Goal: Task Accomplishment & Management: Use online tool/utility

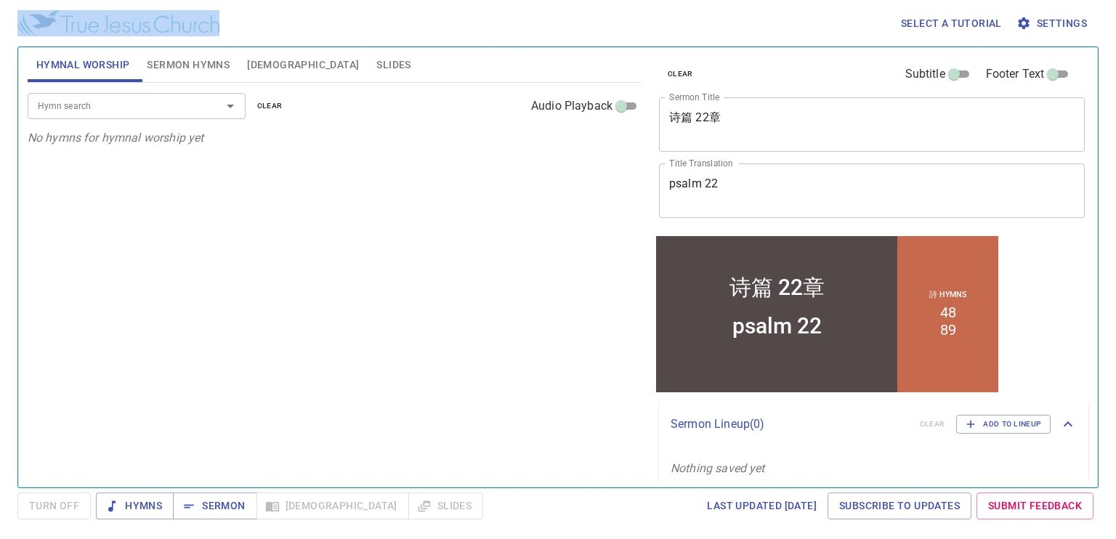
click at [620, 222] on div "Select a tutorial Settings Hymnal Worship Sermon Hymns [DEMOGRAPHIC_DATA] Slide…" at bounding box center [558, 269] width 1116 height 539
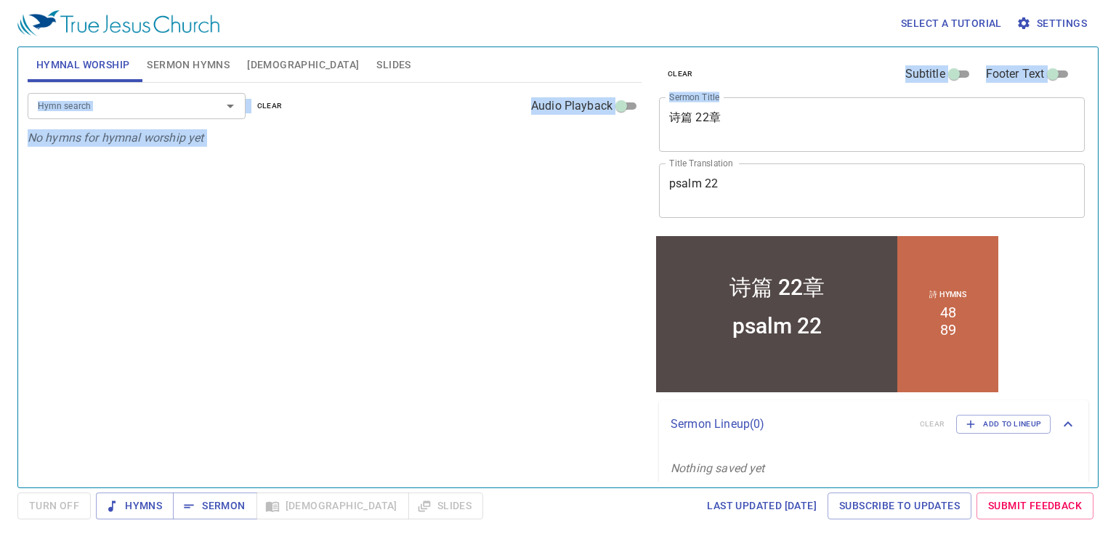
drag, startPoint x: 947, startPoint y: 107, endPoint x: 575, endPoint y: 55, distance: 375.7
click at [575, 55] on div "Hymnal Worship Sermon Hymns Bible Slides Hymn search Hymn search clear Audio Pl…" at bounding box center [558, 261] width 1073 height 440
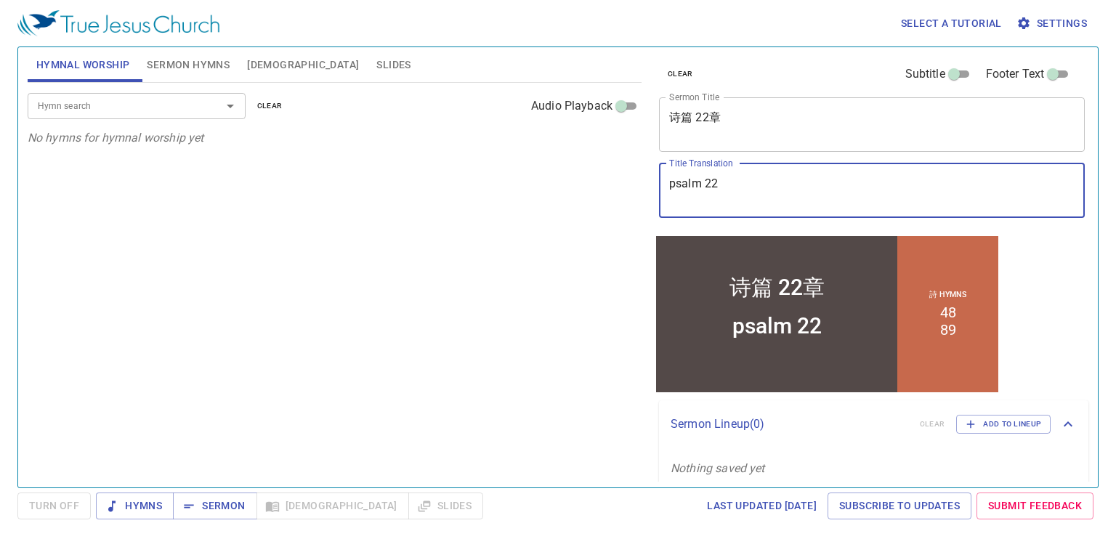
drag, startPoint x: 575, startPoint y: 55, endPoint x: 760, endPoint y: 191, distance: 229.8
click at [760, 191] on textarea "psalm 22" at bounding box center [872, 191] width 406 height 28
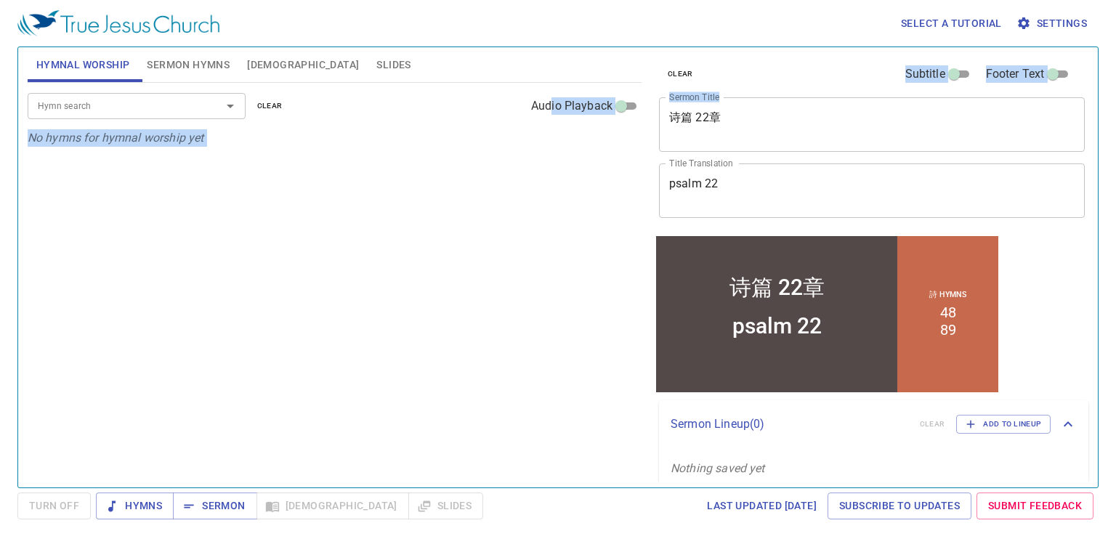
drag, startPoint x: 818, startPoint y: 150, endPoint x: 543, endPoint y: 100, distance: 280.0
click at [543, 100] on div "Hymnal Worship Sermon Hymns Bible Slides Hymn search Hymn search clear Audio Pl…" at bounding box center [558, 261] width 1073 height 440
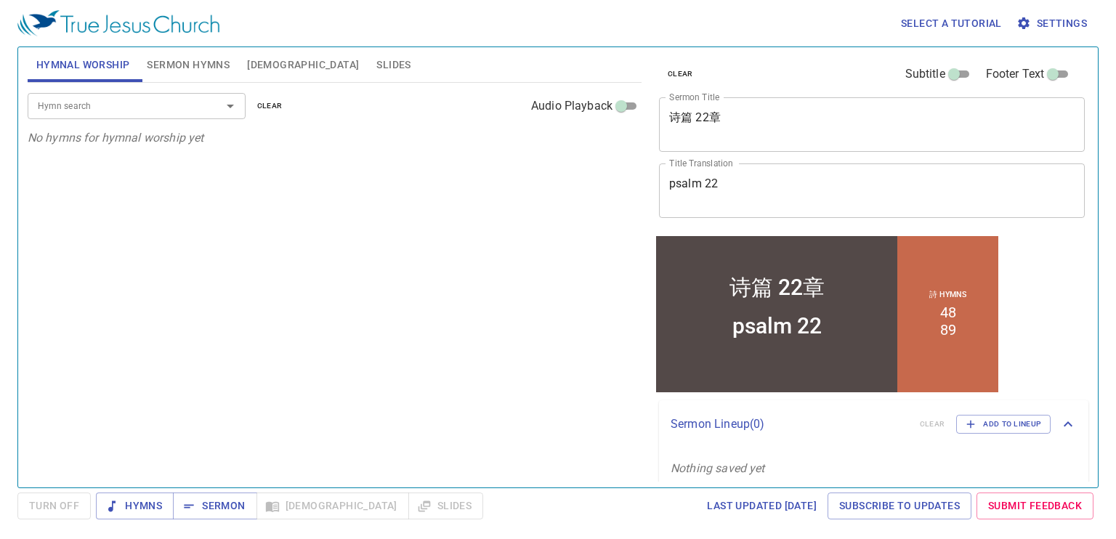
drag, startPoint x: 543, startPoint y: 100, endPoint x: 724, endPoint y: 105, distance: 181.0
click at [724, 105] on div "诗篇 22章 x Sermon Title" at bounding box center [872, 124] width 426 height 55
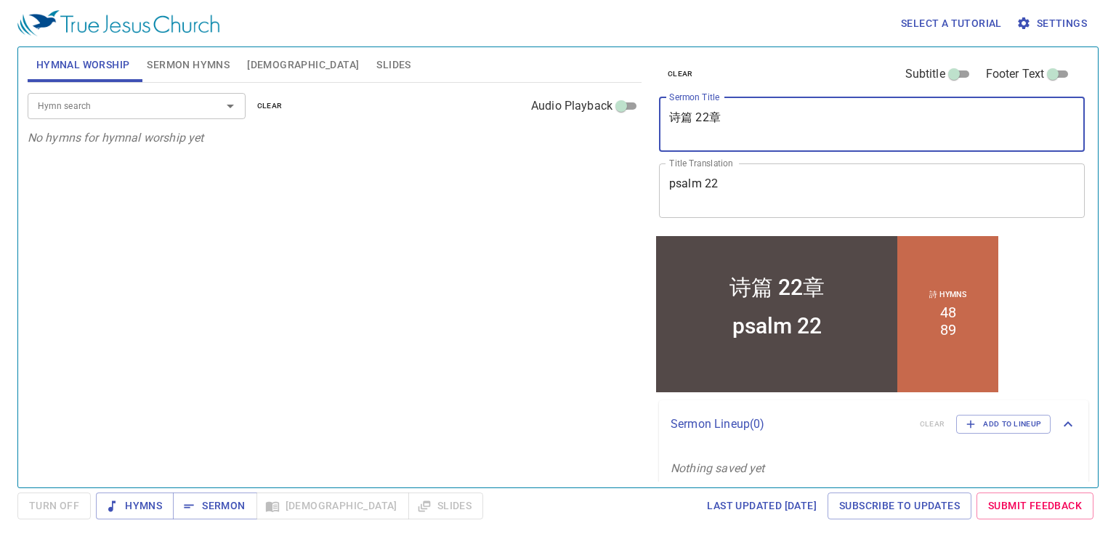
click at [731, 108] on div "诗篇 22章 x Sermon Title" at bounding box center [872, 124] width 426 height 55
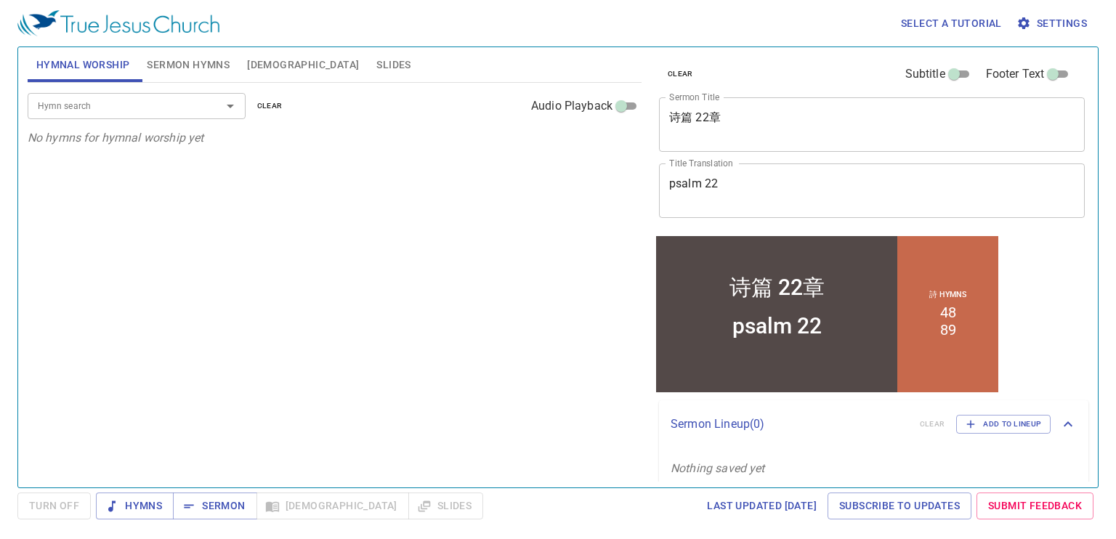
click at [807, 149] on div "诗篇 22章 x Sermon Title" at bounding box center [872, 124] width 426 height 55
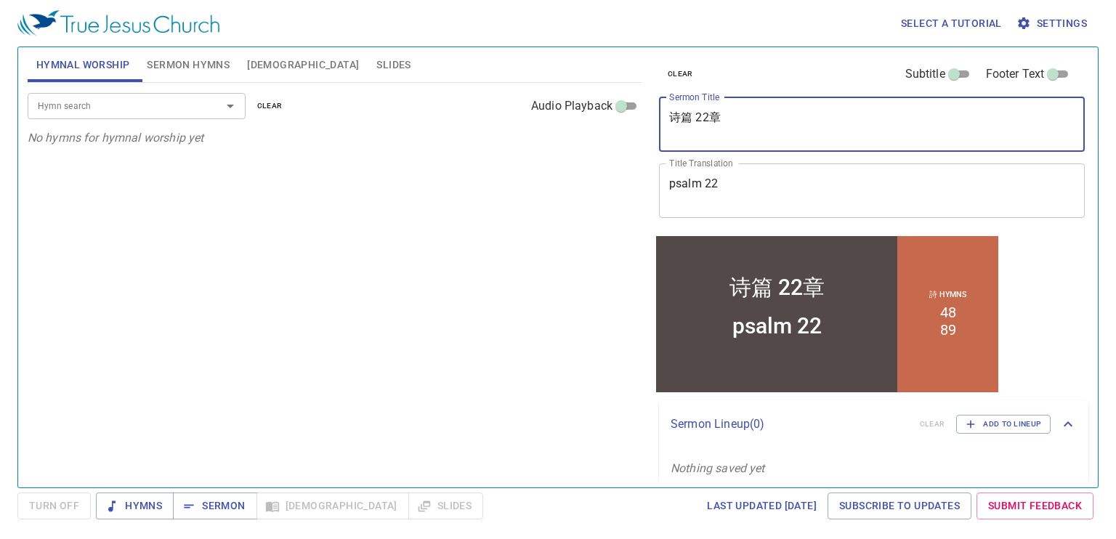
click at [803, 125] on textarea "诗篇 22章" at bounding box center [872, 124] width 406 height 28
type textarea "诗"
type textarea "Times We Are Persuaded"
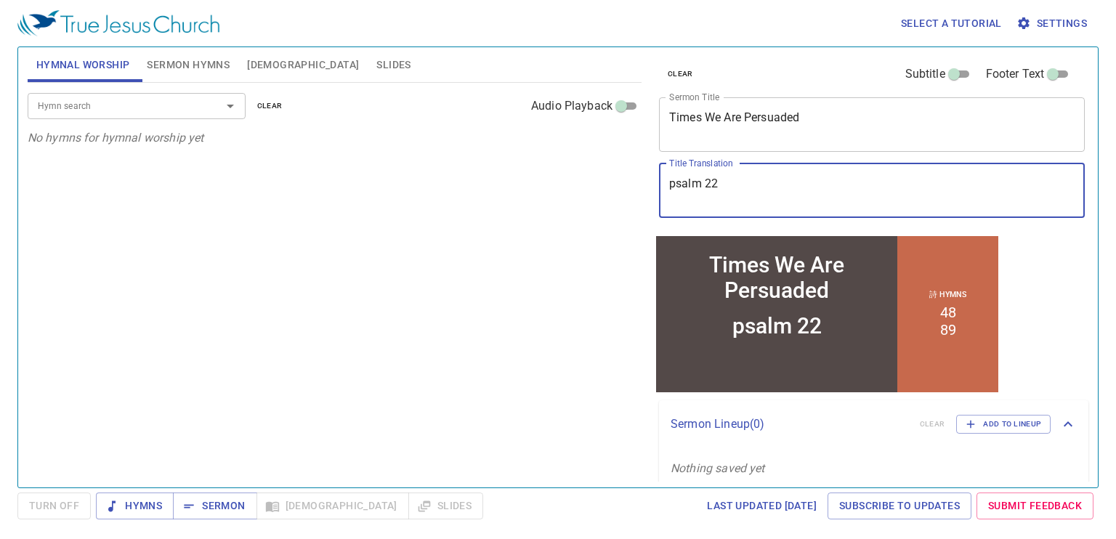
click at [778, 198] on textarea "psalm 22" at bounding box center [872, 191] width 406 height 28
type textarea "psalm 22-------------"
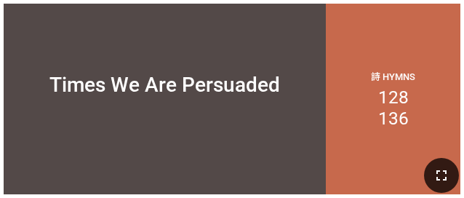
click at [446, 178] on icon "button" at bounding box center [440, 174] width 17 height 17
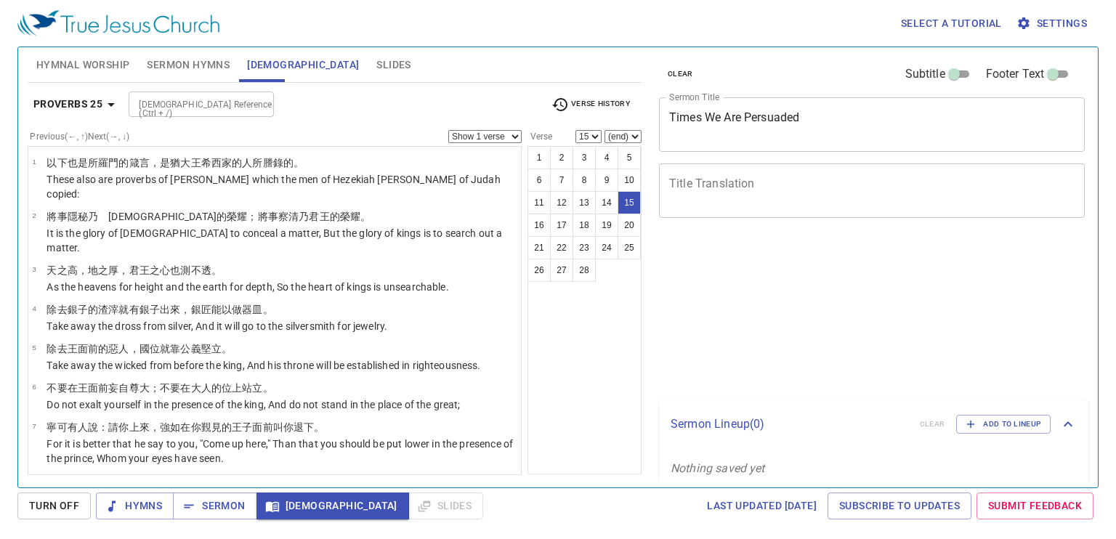
select select "15"
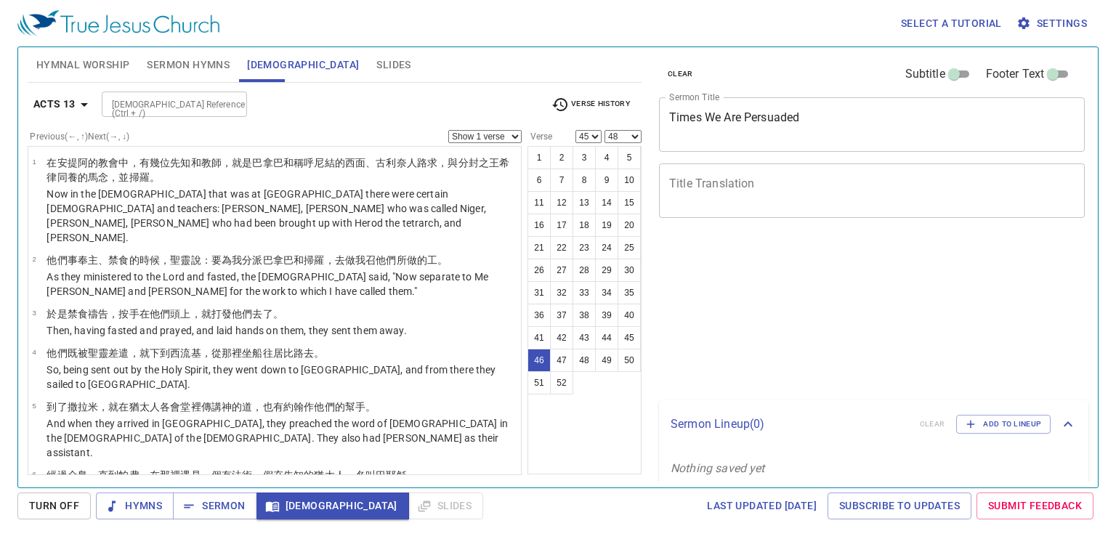
select select "45"
select select "48"
select select "45"
select select "48"
select select "45"
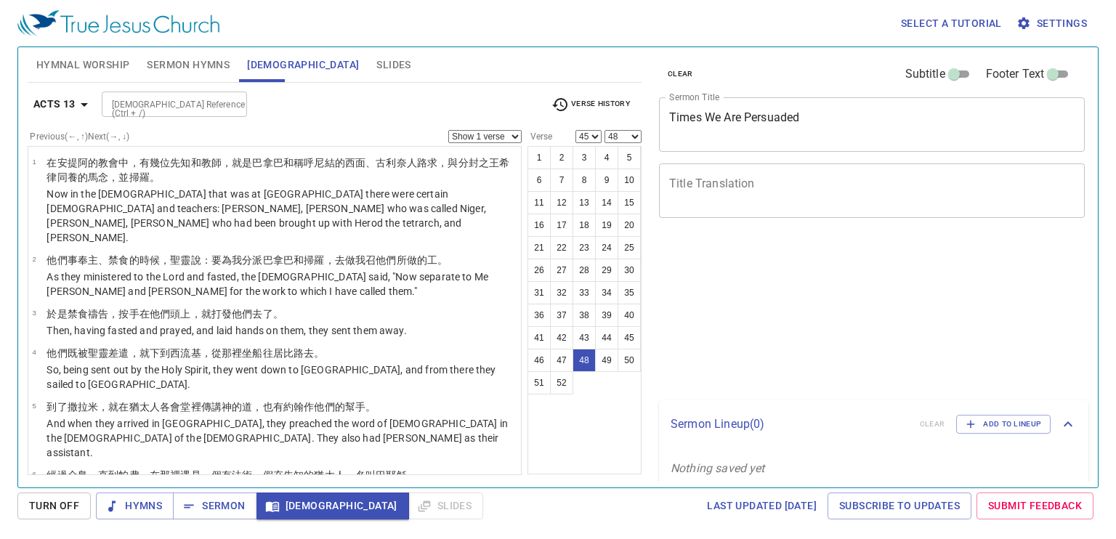
select select "48"
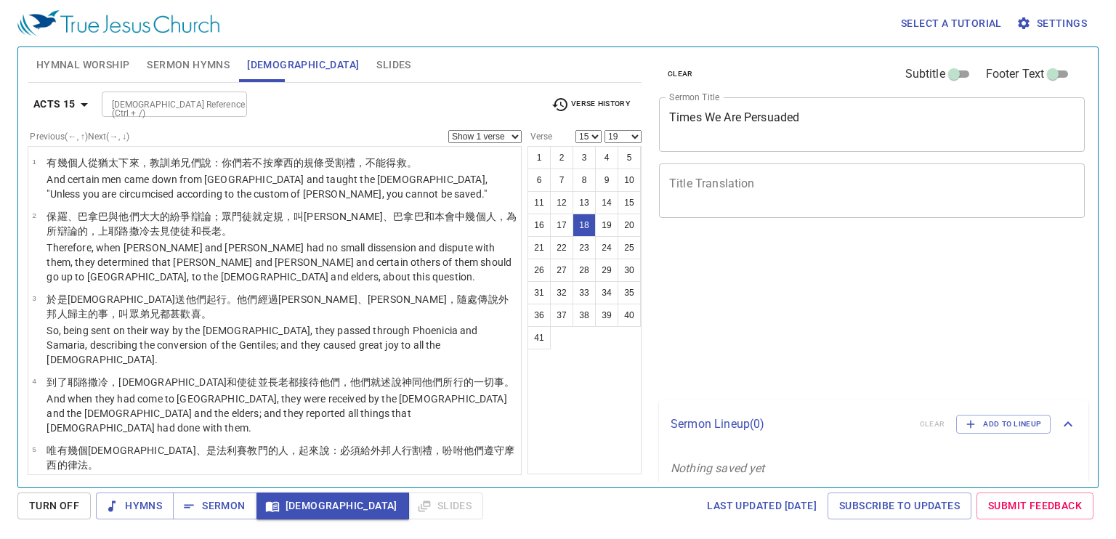
select select "15"
select select "19"
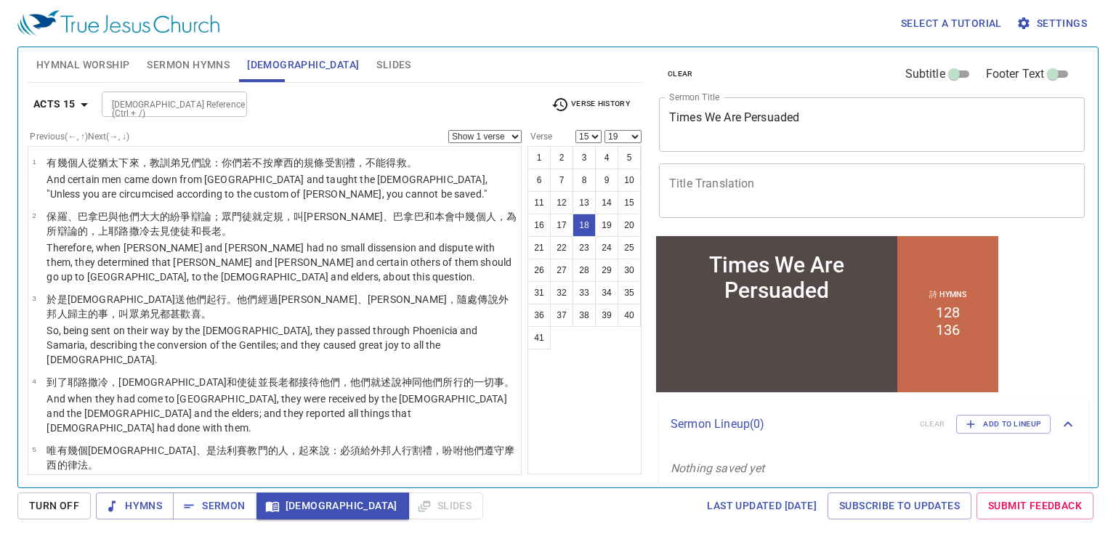
scroll to position [738, 0]
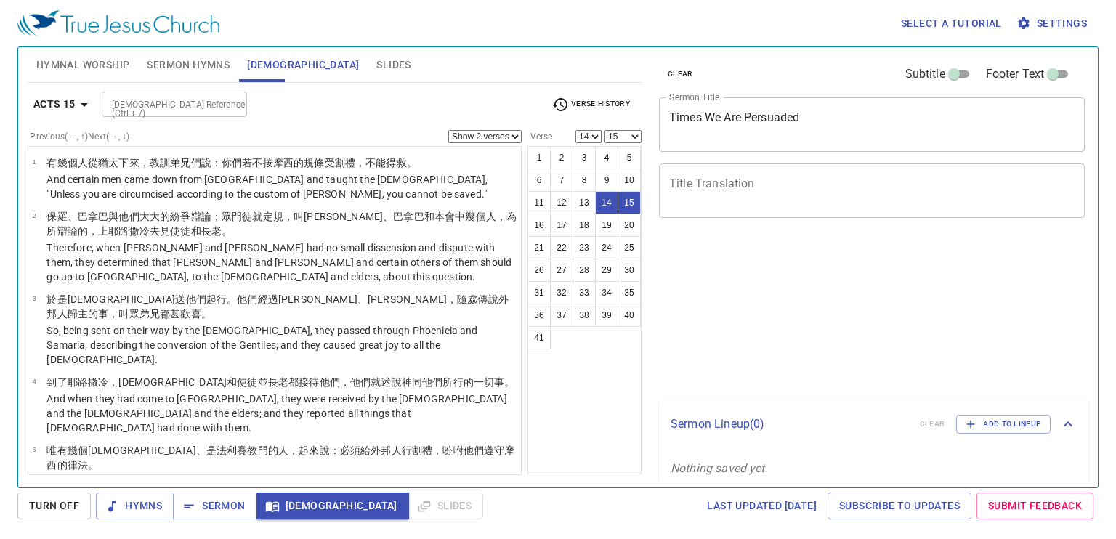
select select "2"
select select "14"
select select "15"
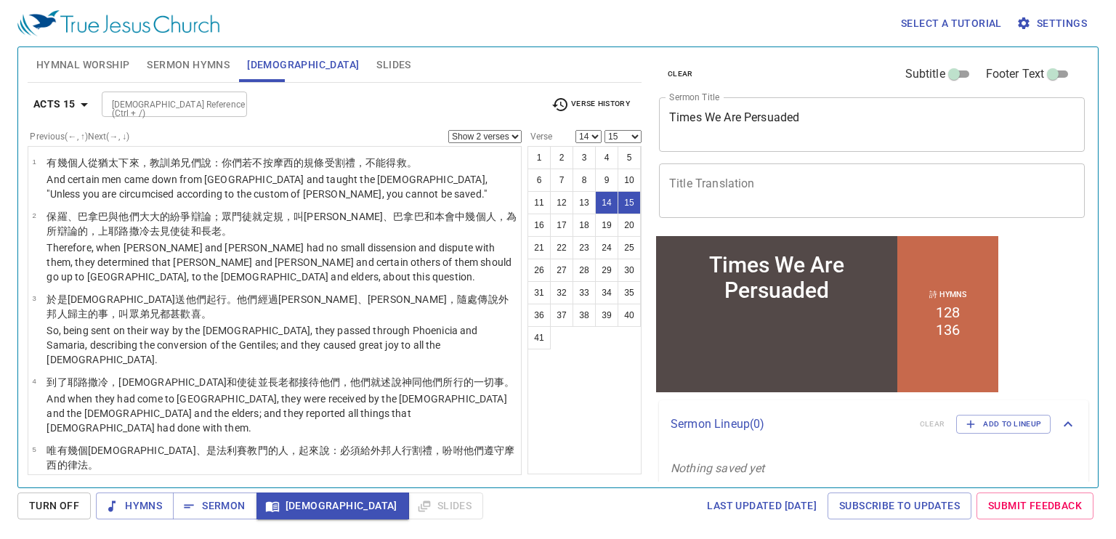
scroll to position [651, 0]
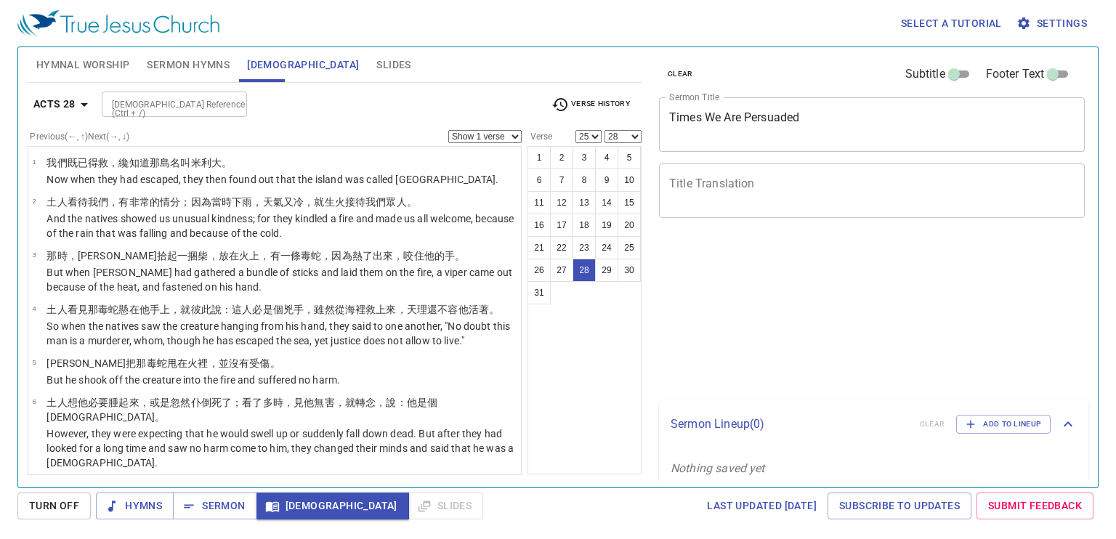
select select "25"
select select "28"
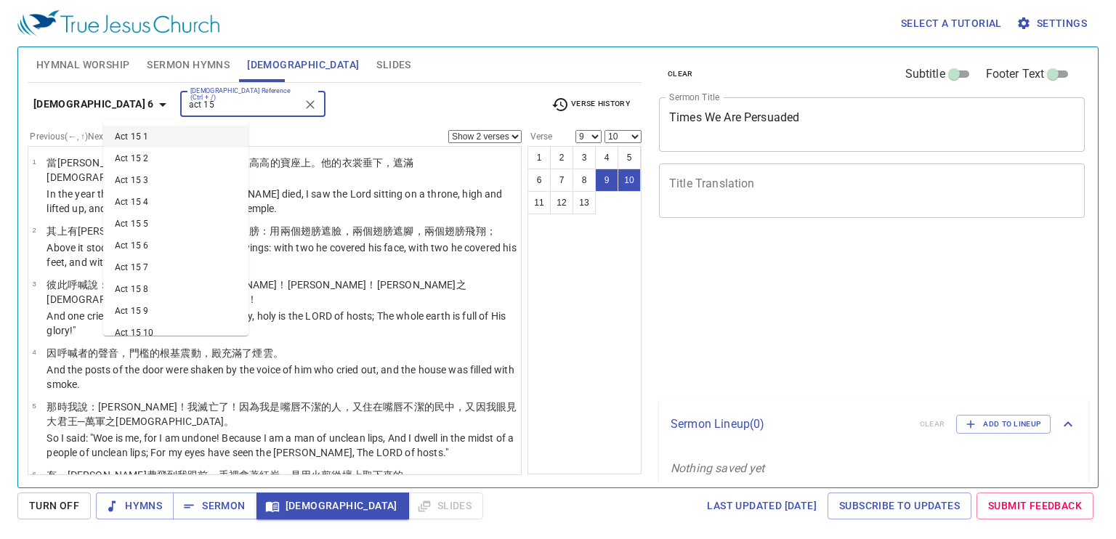
select select "2"
select select "9"
select select "10"
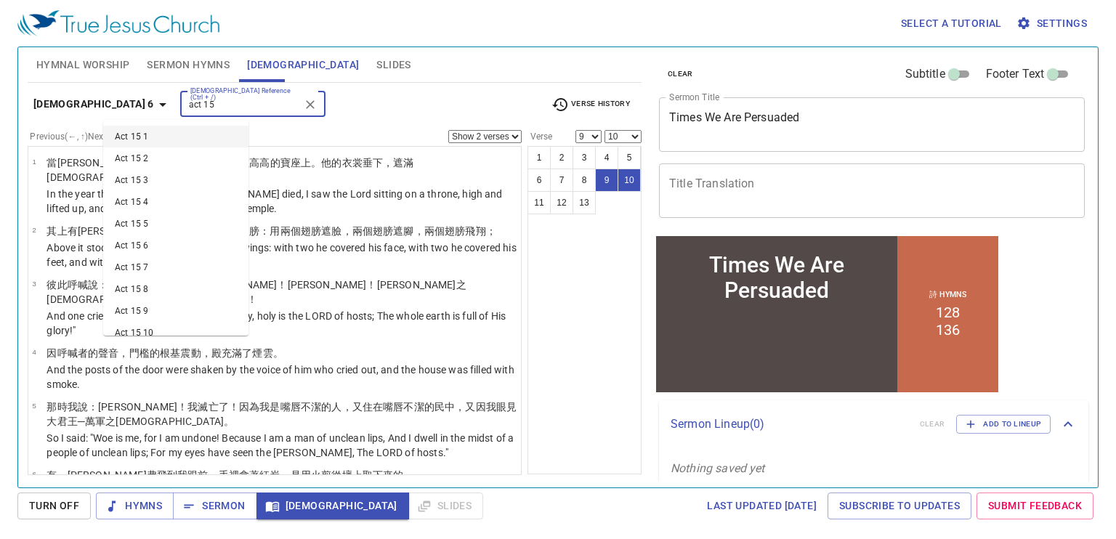
scroll to position [383, 0]
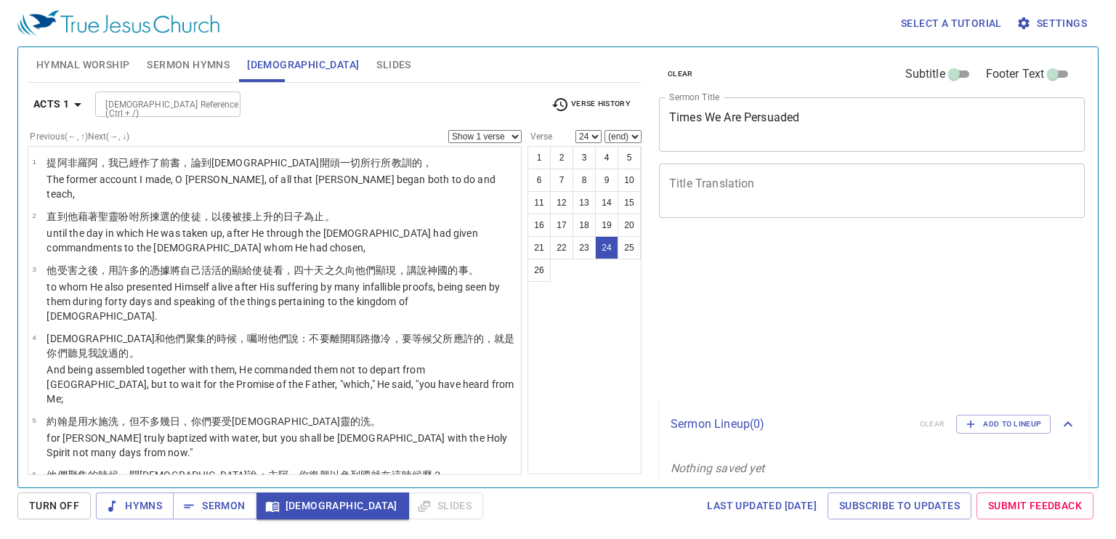
select select "24"
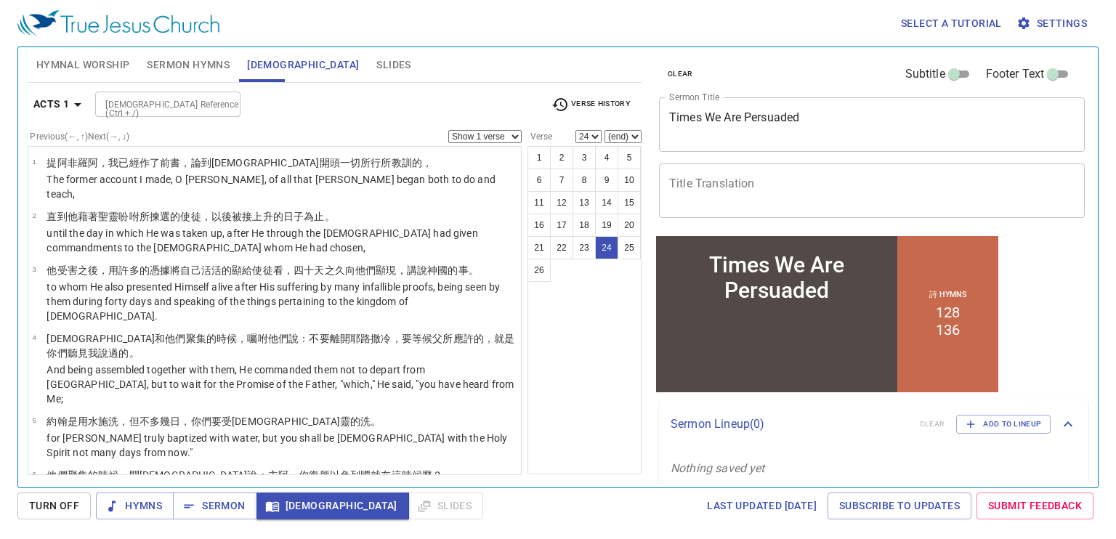
scroll to position [1184, 0]
